Goal: Task Accomplishment & Management: Complete application form

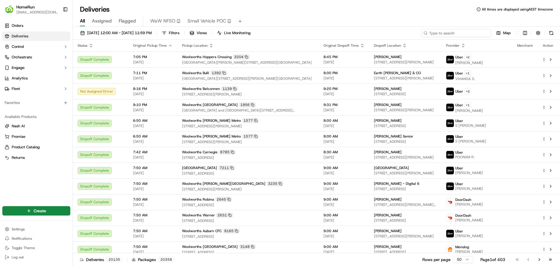
click at [454, 36] on input at bounding box center [456, 33] width 70 height 8
paste input "269920779"
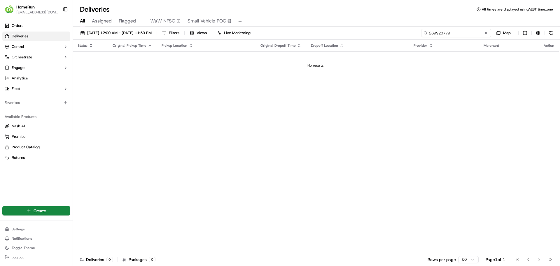
click at [452, 33] on input "269920779" at bounding box center [456, 33] width 70 height 8
type input "269920779"
drag, startPoint x: 37, startPoint y: 87, endPoint x: 22, endPoint y: 91, distance: 15.8
click at [34, 99] on div "Orders Deliveries Control Orchestrate Engage Analytics Fleet Favorites Availabl…" at bounding box center [36, 92] width 73 height 146
click at [22, 90] on button "Fleet" at bounding box center [36, 88] width 68 height 9
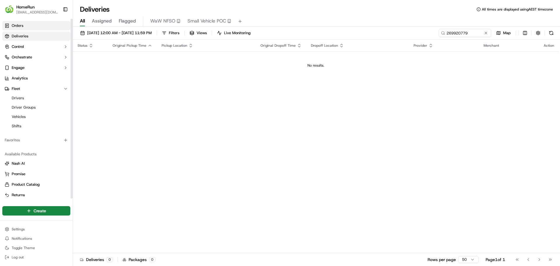
click at [18, 25] on span "Orders" at bounding box center [18, 25] width 12 height 5
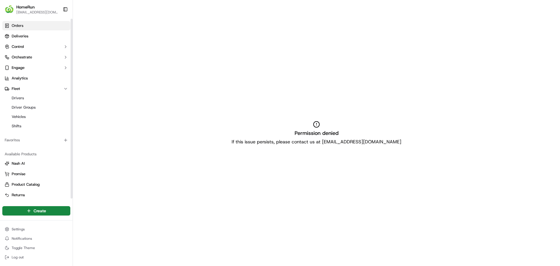
click at [43, 27] on link "Orders" at bounding box center [36, 25] width 68 height 9
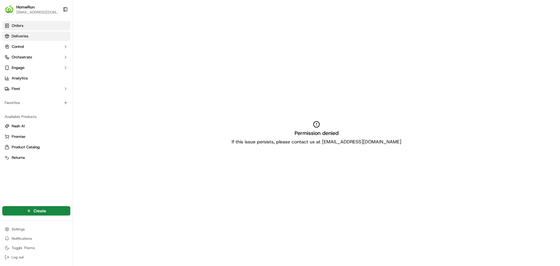
click at [21, 34] on span "Deliveries" at bounding box center [20, 36] width 17 height 5
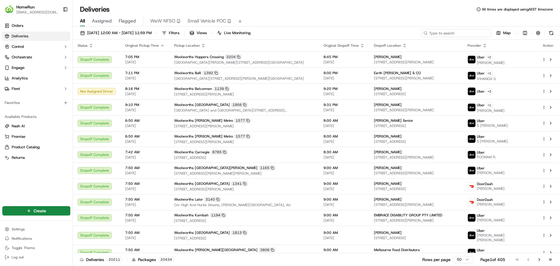
paste input "269920779"
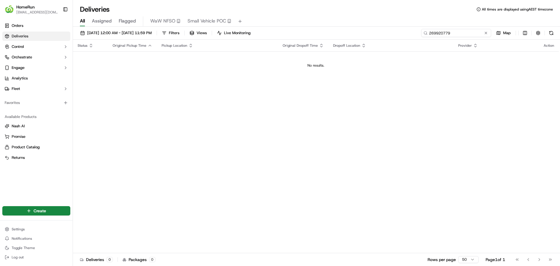
type input "269920779"
click at [62, 208] on html "HomeRun [EMAIL_ADDRESS][DOMAIN_NAME] Toggle Sidebar Orders Deliveries Control O…" at bounding box center [280, 133] width 560 height 266
click at [95, 221] on link "Delivery" at bounding box center [105, 221] width 65 height 10
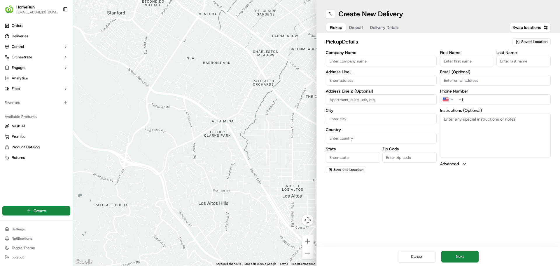
click at [350, 64] on input "Company Name" at bounding box center [381, 61] width 111 height 10
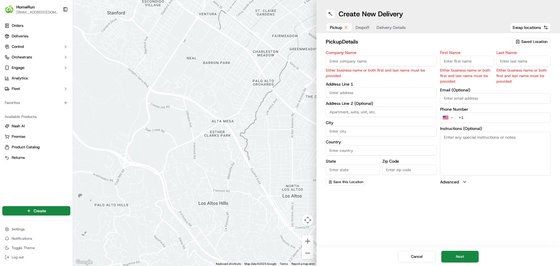
click at [529, 42] on span "Saved Location" at bounding box center [534, 41] width 26 height 5
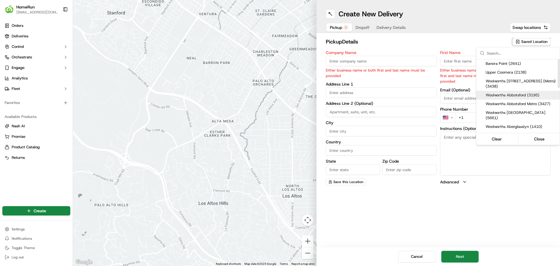
click at [511, 92] on div "Woolworths Abbotsford (3195)" at bounding box center [517, 95] width 83 height 9
type input "Woolworths [GEOGRAPHIC_DATA]"
type input "[STREET_ADDRESS]"
type input "[GEOGRAPHIC_DATA]"
type input "AU"
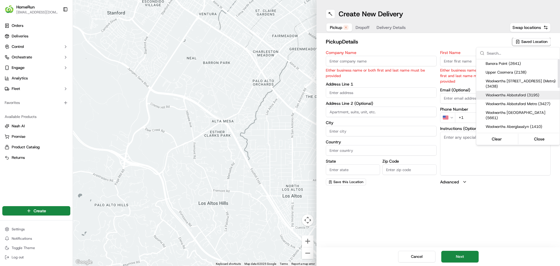
type input "VIC"
type input "3067"
type input "Online"
type input "Team"
type input "[PHONE_NUMBER]"
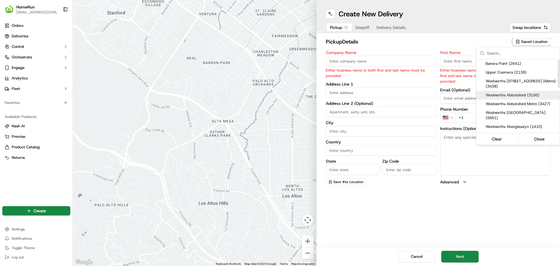
type textarea "Collect In-Store at Service Desk. Scan Delivery Partner QR Code Poster to confi…"
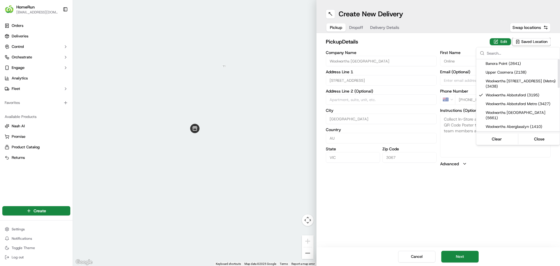
click at [515, 196] on html "HomeRun [EMAIL_ADDRESS][DOMAIN_NAME] Toggle Sidebar Orders Deliveries Control O…" at bounding box center [280, 133] width 560 height 266
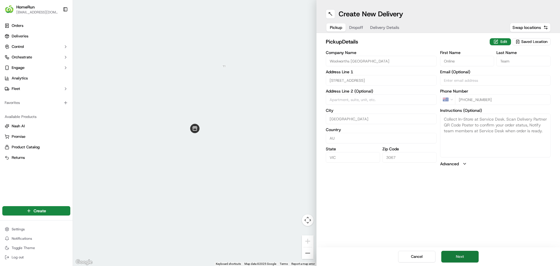
click at [465, 256] on button "Next" at bounding box center [459, 256] width 37 height 12
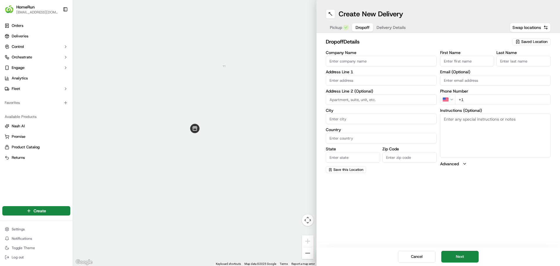
click at [370, 62] on input "Company Name" at bounding box center [381, 61] width 111 height 10
click at [466, 63] on input "First Name" at bounding box center [467, 61] width 54 height 10
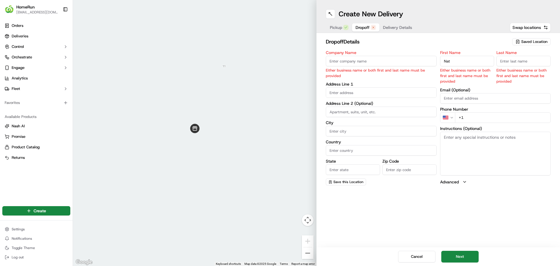
type input "Nat"
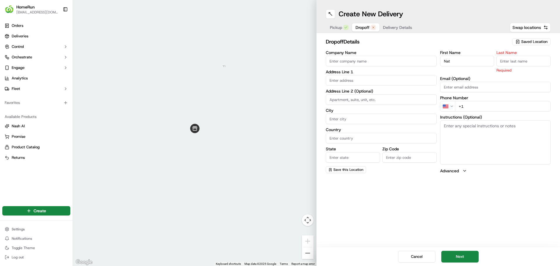
click at [524, 62] on input "Last Name" at bounding box center [523, 61] width 54 height 10
type input "Darlison"
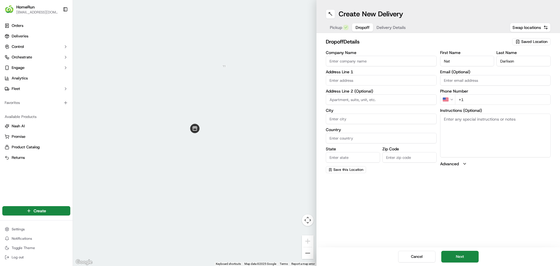
click at [454, 85] on div "First Name [PERSON_NAME] Last Name Darlison Email (Optional) Phone Number US +1…" at bounding box center [495, 111] width 111 height 122
click at [481, 99] on input "+1" at bounding box center [503, 99] width 96 height 10
click at [479, 101] on input "+1" at bounding box center [503, 99] width 96 height 10
paste input "0400964143"
type input "+1 0400964143"
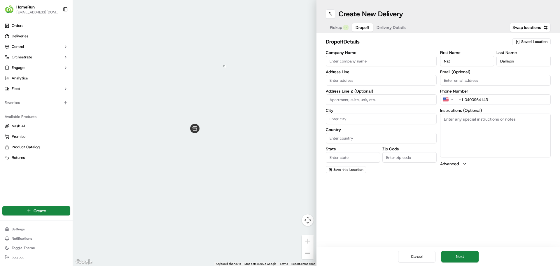
click at [513, 148] on textarea "Instructions (Optional)" at bounding box center [495, 135] width 111 height 44
paste textarea "Door is on [PERSON_NAME] Street, thanks"
click at [532, 126] on textarea "Door is on [PERSON_NAME][GEOGRAPHIC_DATA], thanks Please call upon arrival and …" at bounding box center [495, 135] width 111 height 44
type textarea "Door is on [PERSON_NAME][GEOGRAPHIC_DATA], thanks Please call upon arrival and …"
click at [358, 78] on input "text" at bounding box center [381, 80] width 111 height 10
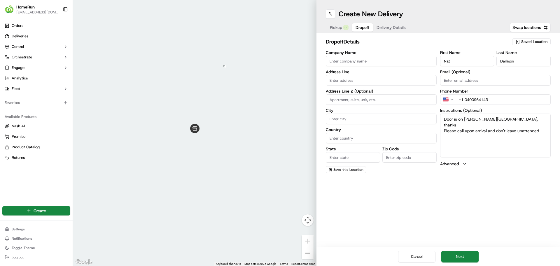
paste input "U [STREET_ADDRESS][PERSON_NAME]"
drag, startPoint x: 350, startPoint y: 80, endPoint x: 360, endPoint y: 81, distance: 10.2
click at [360, 81] on input "U [STREET_ADDRESS][PERSON_NAME]" at bounding box center [381, 80] width 111 height 10
click at [367, 79] on input "U [STREET_ADDRESS][PERSON_NAME]" at bounding box center [381, 80] width 111 height 10
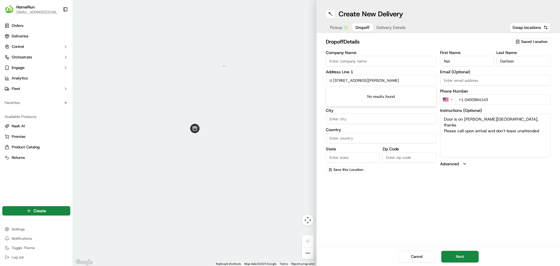
type input "U [STREET_ADDRESS][PERSON_NAME]"
click at [394, 159] on input "Zip Code" at bounding box center [409, 157] width 54 height 10
click at [414, 157] on input "Zip Code" at bounding box center [409, 157] width 54 height 10
type input "3121"
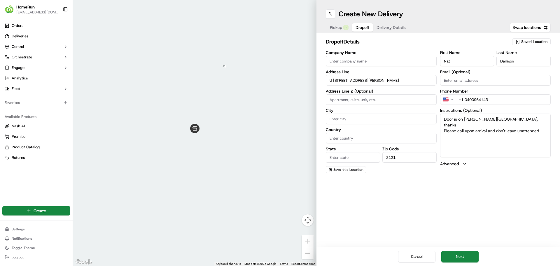
click at [362, 156] on input "State" at bounding box center [353, 157] width 54 height 10
type input "VIC"
drag, startPoint x: 403, startPoint y: 79, endPoint x: 422, endPoint y: 81, distance: 18.7
click at [422, 81] on input "U [STREET_ADDRESS][PERSON_NAME]" at bounding box center [381, 80] width 111 height 10
type input "U [STREET_ADDRESS]"
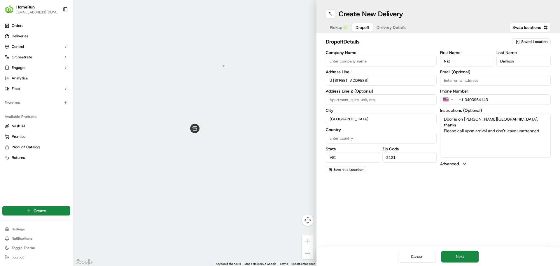
type input "[GEOGRAPHIC_DATA]"
drag, startPoint x: 420, startPoint y: 80, endPoint x: 373, endPoint y: 78, distance: 46.4
click at [373, 78] on input "U [STREET_ADDRESS]" at bounding box center [381, 80] width 111 height 10
type input "U [STREET_ADDRESS],"
click at [455, 252] on button "Next" at bounding box center [459, 256] width 37 height 12
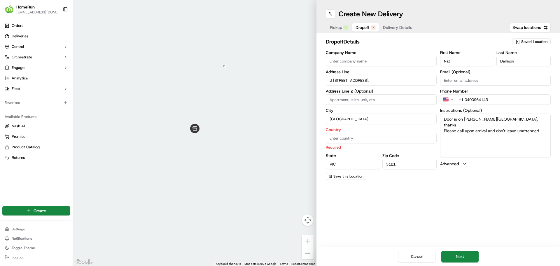
click at [353, 135] on input "Country" at bounding box center [381, 138] width 111 height 10
type input "Astralia"
click at [460, 258] on button "Next" at bounding box center [459, 256] width 37 height 12
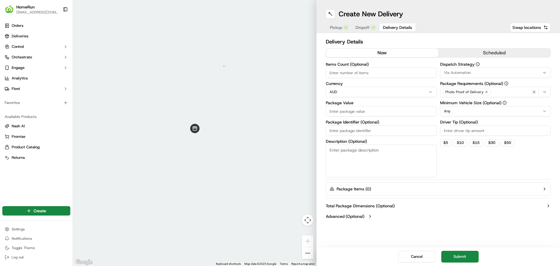
click at [364, 74] on input "Items Count (Optional)" at bounding box center [381, 72] width 111 height 10
type input "9"
click at [343, 162] on textarea "Description (Optional)" at bounding box center [381, 160] width 111 height 33
type textarea "grocery bags"
click at [363, 111] on input "Package Value" at bounding box center [381, 111] width 111 height 10
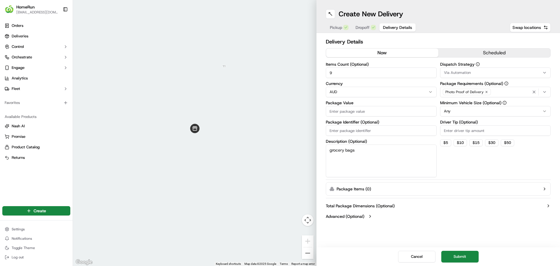
click at [363, 134] on input "Package Identifier (Optional)" at bounding box center [381, 130] width 111 height 10
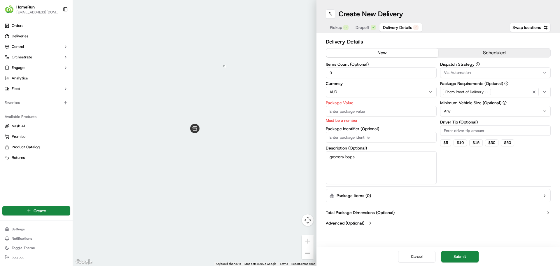
click at [467, 164] on div "Dispatch Strategy Via Automation Package Requirements (Optional) Photo Proof of…" at bounding box center [495, 123] width 111 height 122
click at [372, 113] on input "Package Value" at bounding box center [381, 111] width 111 height 10
click at [366, 112] on input "Package Value" at bounding box center [381, 111] width 111 height 10
type input "284.26"
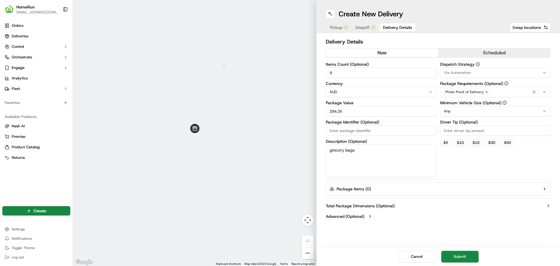
click at [364, 131] on input "Package Identifier (Optional)" at bounding box center [381, 130] width 111 height 10
paste input "269920779"
type input "269920779"
click at [463, 256] on button "Submit" at bounding box center [459, 256] width 37 height 12
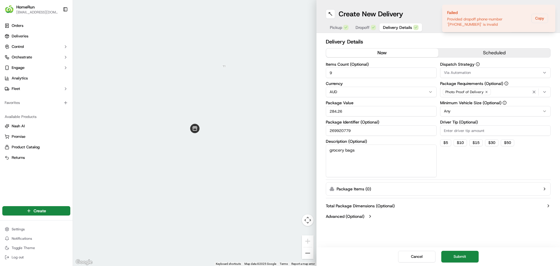
click at [361, 27] on span "Dropoff" at bounding box center [362, 27] width 14 height 6
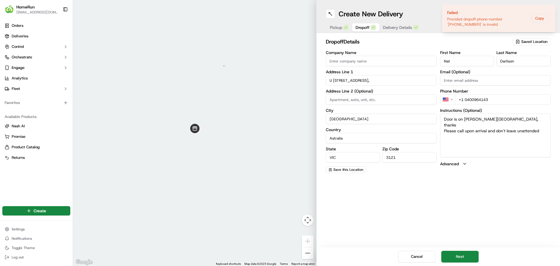
click at [449, 98] on html "HomeRun [EMAIL_ADDRESS][DOMAIN_NAME] Toggle Sidebar Orders Deliveries Control O…" at bounding box center [280, 133] width 560 height 266
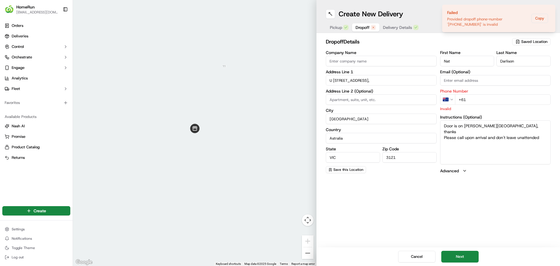
click at [475, 99] on input "+61" at bounding box center [503, 99] width 96 height 10
click at [472, 102] on input "+61" at bounding box center [503, 99] width 96 height 10
paste input "0400 964 143"
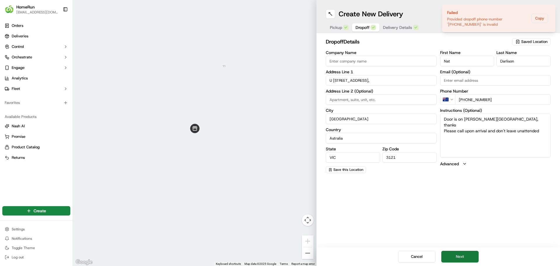
type input "[PHONE_NUMBER]"
click at [457, 259] on button "Next" at bounding box center [459, 256] width 37 height 12
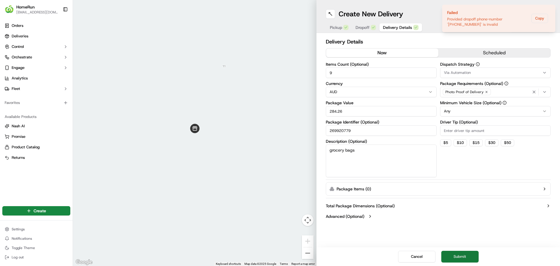
click at [460, 256] on button "Submit" at bounding box center [459, 256] width 37 height 12
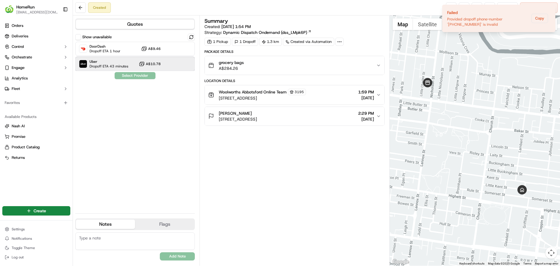
click at [133, 62] on div "Uber Dropoff ETA 43 minutes A$10.78" at bounding box center [135, 64] width 120 height 14
click at [141, 73] on button "Assign Provider" at bounding box center [134, 75] width 41 height 7
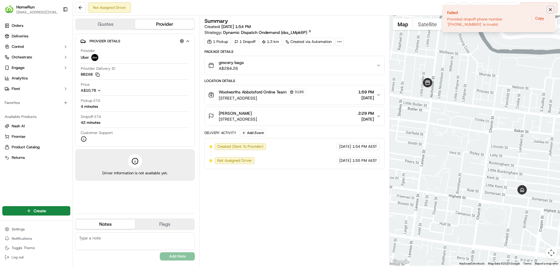
click at [550, 9] on icon "Notifications (F8)" at bounding box center [550, 9] width 5 height 5
